Goal: Check status: Check status

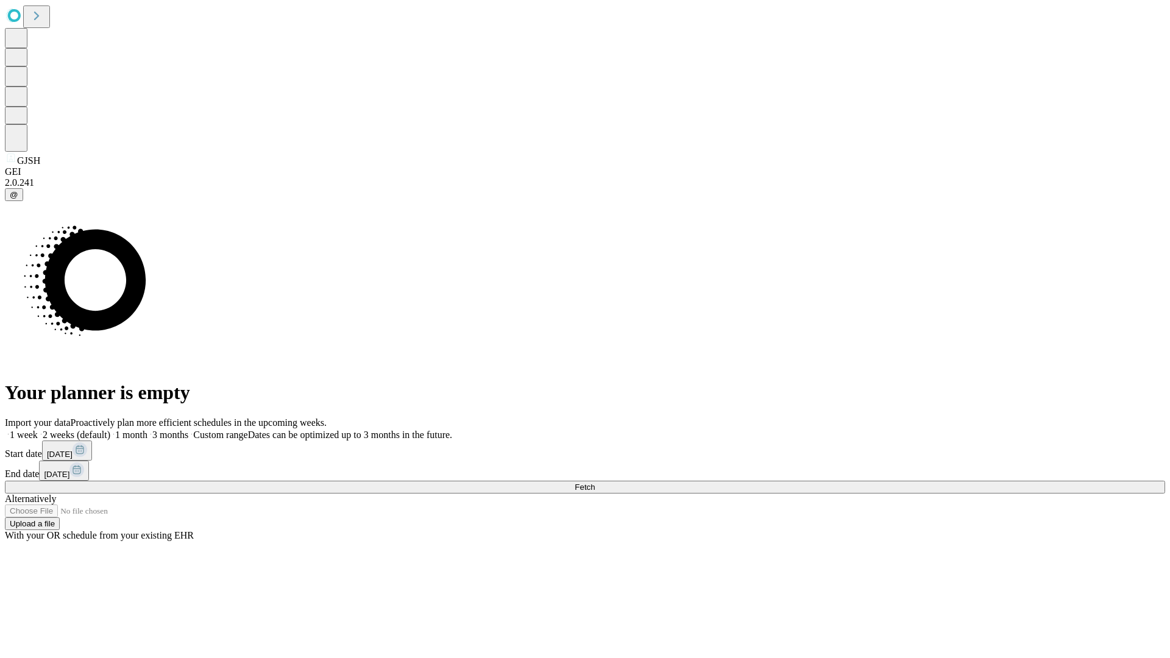
click at [595, 482] on span "Fetch" at bounding box center [584, 486] width 20 height 9
